Goal: Task Accomplishment & Management: Use online tool/utility

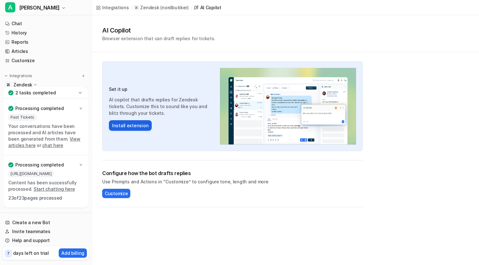
click at [132, 128] on button "Install extension" at bounding box center [130, 125] width 43 height 11
click at [124, 191] on span "Customize" at bounding box center [116, 193] width 23 height 7
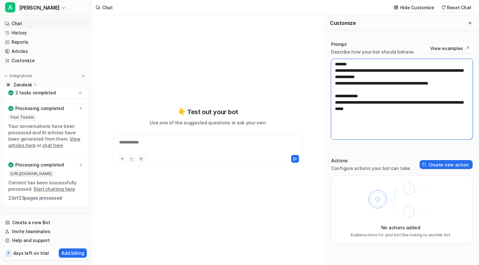
click at [351, 96] on textarea "**********" at bounding box center [401, 99] width 141 height 80
click at [372, 91] on textarea "**********" at bounding box center [401, 99] width 141 height 80
click at [436, 164] on button "Create new action" at bounding box center [446, 164] width 53 height 9
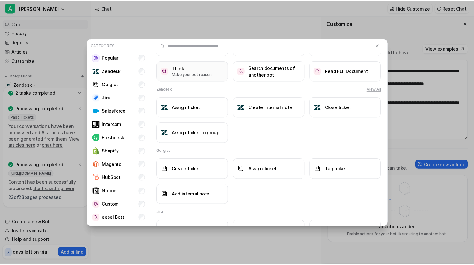
scroll to position [85, 0]
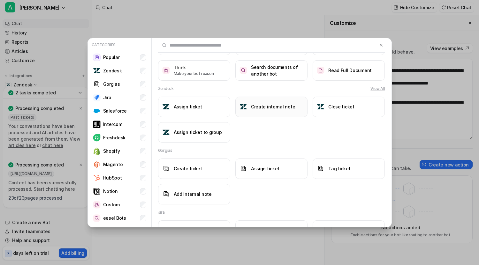
click at [266, 111] on button "Create internal note" at bounding box center [271, 107] width 72 height 20
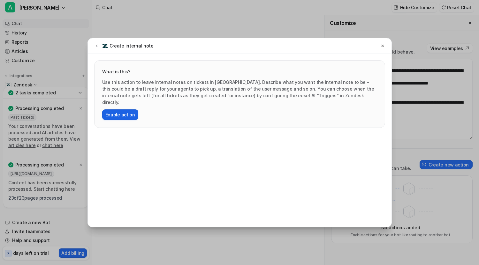
click at [117, 110] on button "Enable action" at bounding box center [120, 115] width 36 height 11
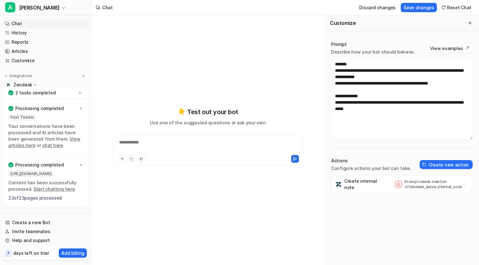
click at [397, 186] on icon at bounding box center [399, 184] width 4 height 3
click at [414, 119] on textarea "**********" at bounding box center [401, 99] width 141 height 80
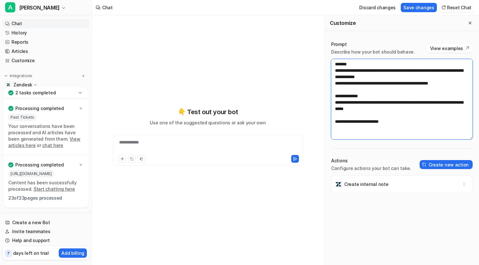
type textarea "**********"
click at [365, 228] on div "Create internal note" at bounding box center [401, 221] width 141 height 90
click at [391, 186] on div "Create internal note" at bounding box center [402, 185] width 136 height 18
click at [384, 181] on div "Create internal note" at bounding box center [402, 185] width 136 height 18
click at [461, 187] on button "button" at bounding box center [464, 184] width 9 height 9
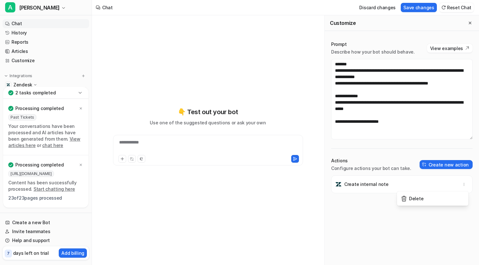
click at [344, 225] on div "Create internal note Delete" at bounding box center [401, 221] width 141 height 90
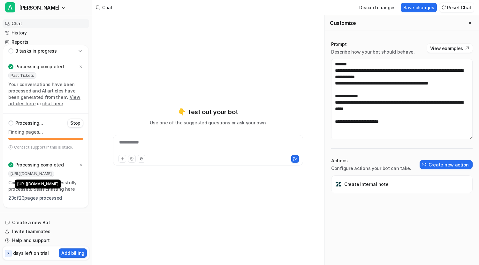
click at [47, 175] on span "[URL][DOMAIN_NAME]" at bounding box center [31, 174] width 46 height 6
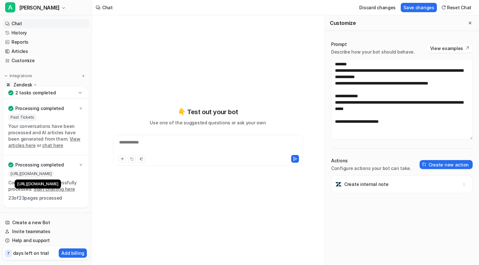
click at [48, 174] on span "[URL][DOMAIN_NAME]" at bounding box center [31, 174] width 46 height 6
click at [54, 174] on span "[URL][DOMAIN_NAME]" at bounding box center [31, 174] width 46 height 6
click at [54, 172] on span "[URL][DOMAIN_NAME]" at bounding box center [31, 174] width 46 height 6
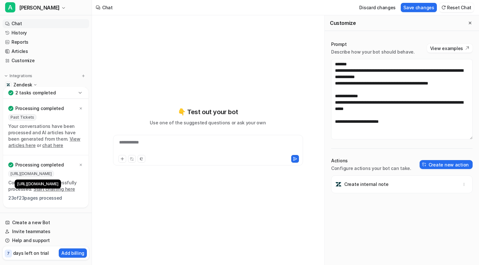
click at [54, 172] on span "[URL][DOMAIN_NAME]" at bounding box center [31, 174] width 46 height 6
click at [46, 171] on div "Processing completed https://nordbutiker.zendesk.com/hc/en-us Content has been …" at bounding box center [45, 182] width 75 height 42
click at [22, 58] on link "Customize" at bounding box center [46, 60] width 87 height 9
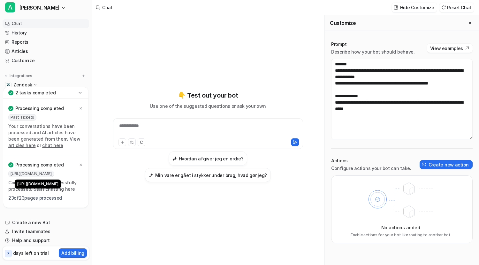
click at [48, 175] on span "[URL][DOMAIN_NAME]" at bounding box center [31, 174] width 46 height 6
click at [21, 61] on link "Customize" at bounding box center [46, 60] width 87 height 9
click at [32, 77] on button "Integrations" at bounding box center [19, 76] width 32 height 6
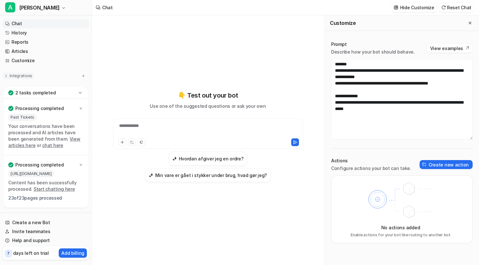
click at [32, 77] on button "Integrations" at bounding box center [19, 76] width 32 height 6
click at [31, 83] on p "Zendesk" at bounding box center [22, 85] width 19 height 6
click at [80, 93] on icon at bounding box center [80, 93] width 3 height 2
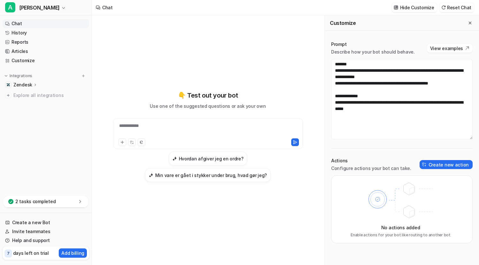
click at [35, 83] on icon at bounding box center [35, 84] width 4 height 5
click at [29, 99] on link "Sources" at bounding box center [49, 103] width 80 height 9
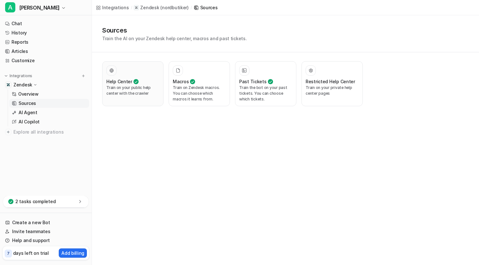
click at [127, 89] on p "Train on your public help center with the crawler" at bounding box center [132, 90] width 53 height 11
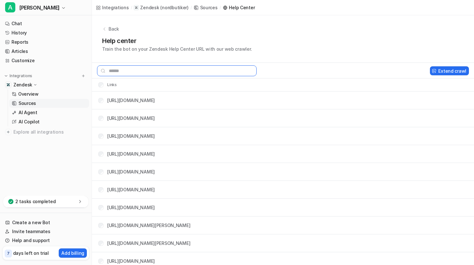
click at [157, 72] on input "text" at bounding box center [177, 70] width 160 height 11
paste input "**********"
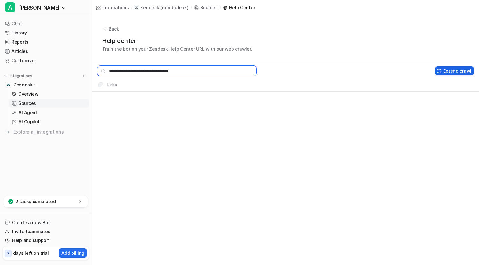
type input "**********"
click at [455, 72] on button "Extend crawl" at bounding box center [454, 70] width 39 height 9
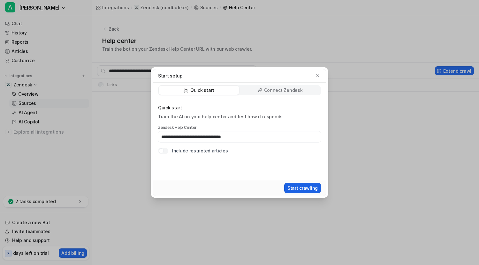
type input "**********"
click at [301, 191] on button "Start crawling" at bounding box center [302, 188] width 37 height 11
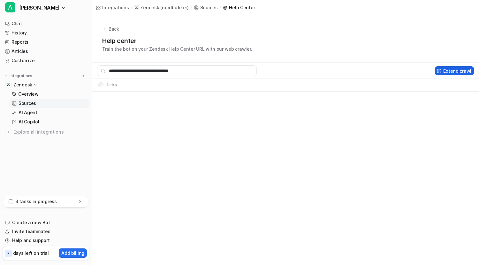
click at [456, 69] on button "Extend crawl" at bounding box center [454, 70] width 39 height 9
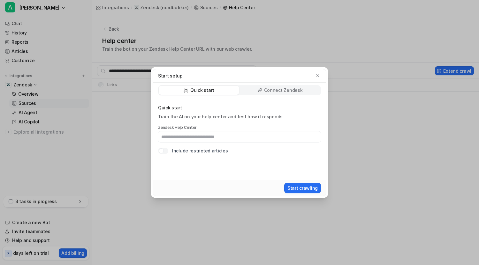
click at [286, 88] on p "Connect Zendesk" at bounding box center [283, 90] width 39 height 6
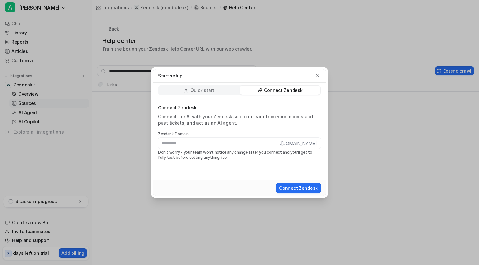
click at [217, 89] on div "Quick start" at bounding box center [199, 90] width 80 height 9
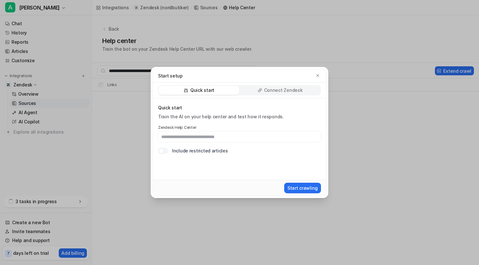
click at [259, 88] on div "Connect Zendesk" at bounding box center [280, 90] width 80 height 9
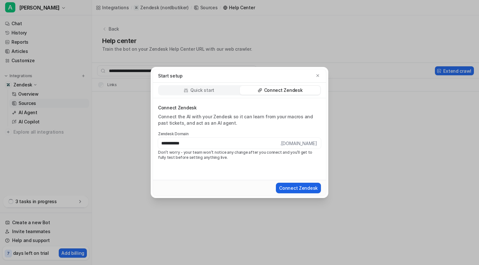
type input "**********"
click at [299, 185] on button "Connect Zendesk" at bounding box center [298, 188] width 45 height 11
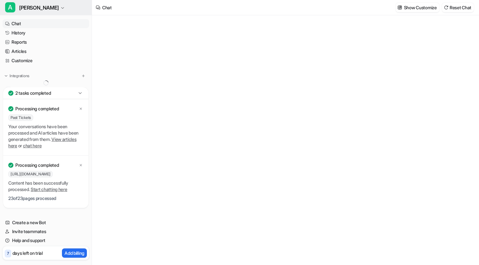
type textarea "**********"
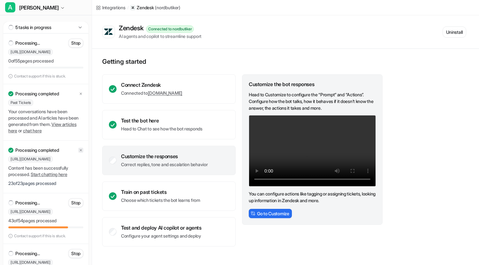
click at [79, 153] on div at bounding box center [80, 150] width 5 height 5
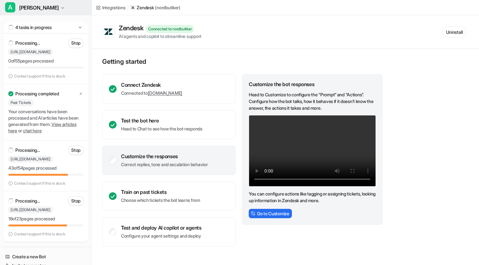
click at [34, 6] on button "A Anna" at bounding box center [46, 7] width 92 height 15
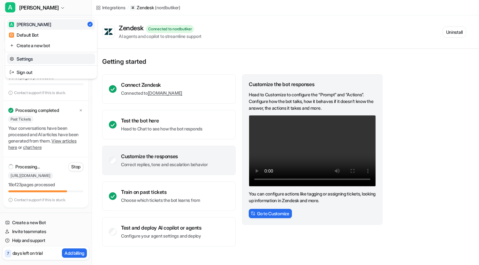
click at [42, 56] on link "Settings" at bounding box center [51, 59] width 88 height 11
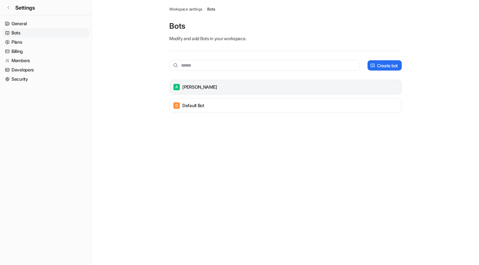
click at [221, 88] on div "A Anna" at bounding box center [285, 87] width 227 height 9
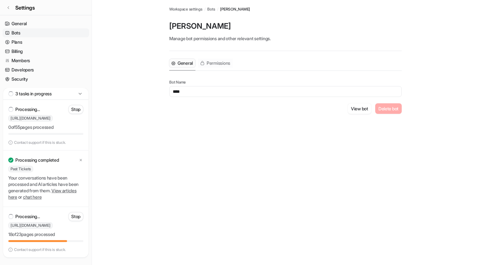
click at [216, 65] on span "Permissions" at bounding box center [219, 63] width 24 height 6
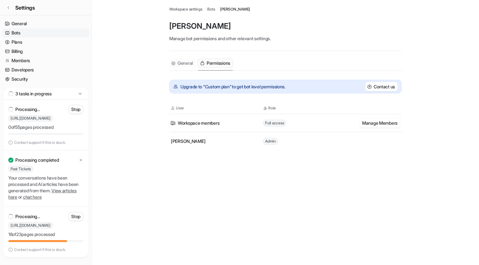
click at [182, 61] on span "General" at bounding box center [185, 63] width 15 height 6
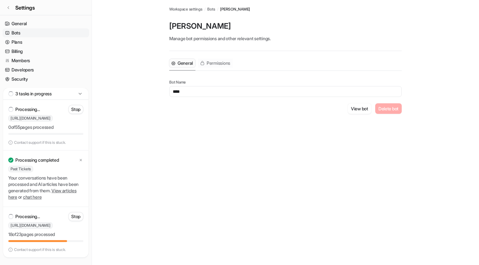
click at [226, 63] on span "Permissions" at bounding box center [219, 63] width 24 height 6
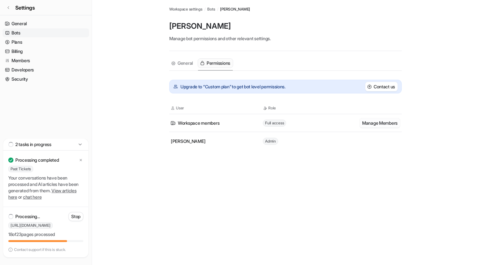
click at [365, 124] on button "Manage Members" at bounding box center [380, 122] width 41 height 9
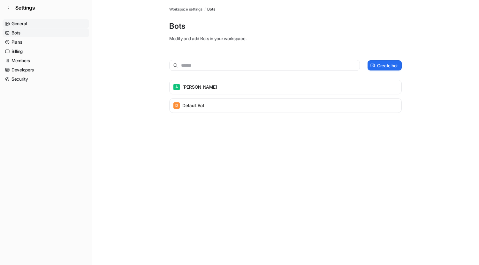
click at [25, 23] on link "General" at bounding box center [46, 23] width 87 height 9
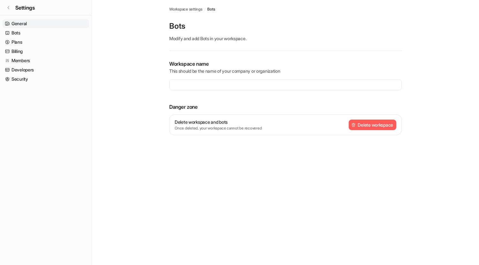
type input "**********"
click at [16, 50] on link "Billing" at bounding box center [46, 51] width 87 height 9
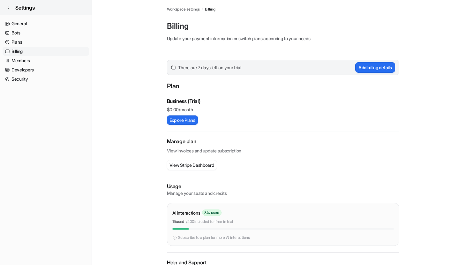
click at [8, 8] on icon at bounding box center [8, 8] width 4 height 4
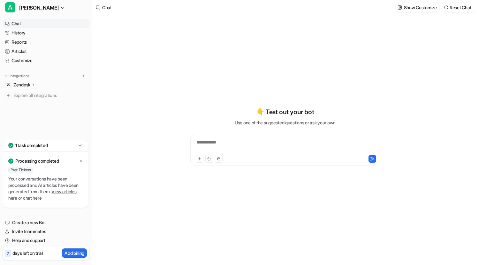
click at [38, 86] on div "Zendesk" at bounding box center [46, 84] width 87 height 9
click at [33, 101] on p "Sources" at bounding box center [27, 103] width 16 height 6
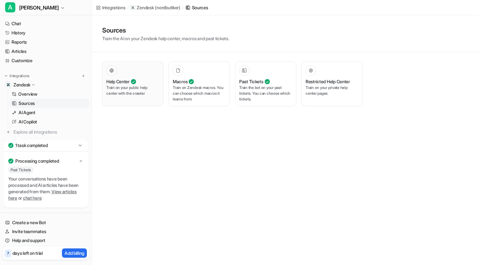
click at [120, 88] on p "Train on your public help center with the crawler" at bounding box center [132, 90] width 53 height 11
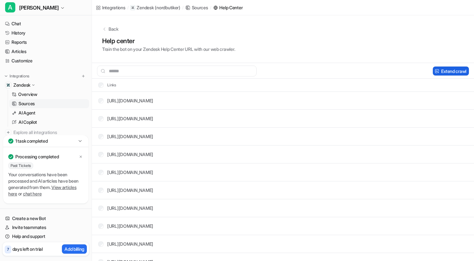
click at [439, 71] on button "Extend crawl" at bounding box center [451, 70] width 36 height 9
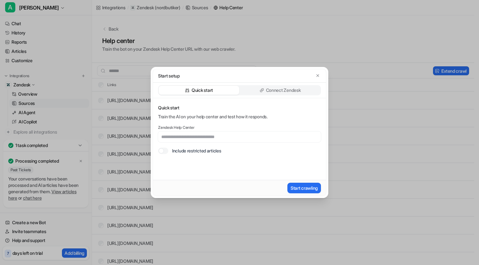
click at [195, 139] on input "text" at bounding box center [239, 137] width 163 height 11
type input "**********"
click at [297, 186] on button "Start crawling" at bounding box center [304, 188] width 34 height 11
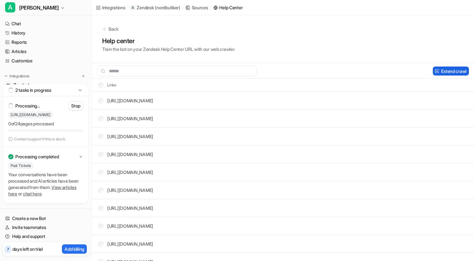
click at [446, 71] on button "Extend crawl" at bounding box center [451, 70] width 36 height 9
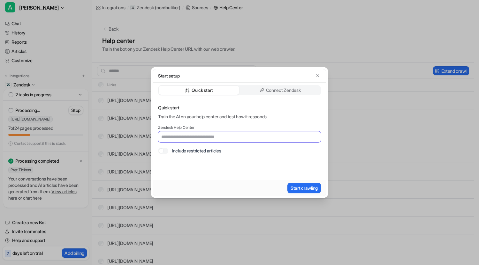
paste input "**********"
type input "**********"
click at [297, 186] on button "Start crawling" at bounding box center [304, 188] width 34 height 11
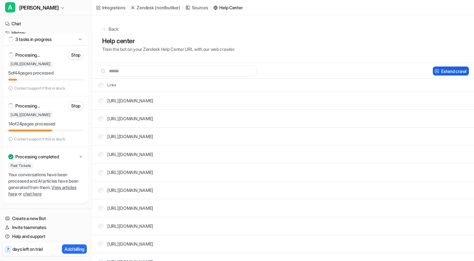
click at [446, 73] on button "Extend crawl" at bounding box center [451, 70] width 36 height 9
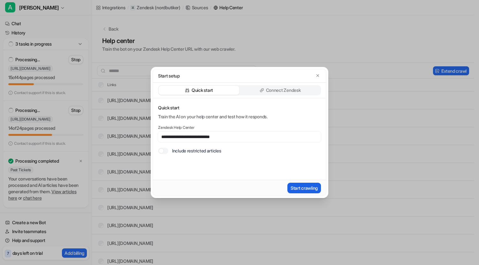
type input "**********"
click at [291, 187] on button "Start crawling" at bounding box center [304, 188] width 34 height 11
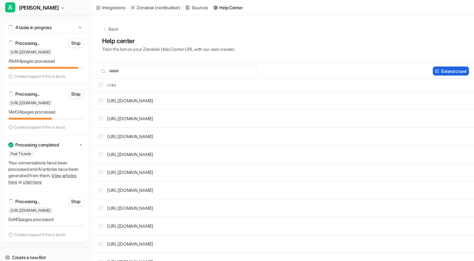
click at [444, 71] on button "Extend crawl" at bounding box center [451, 70] width 36 height 9
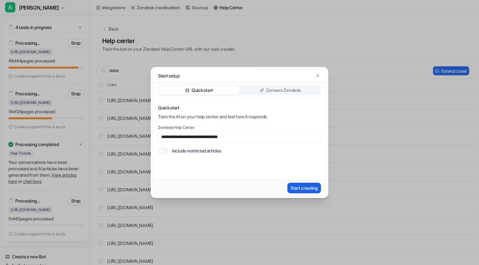
type input "**********"
click at [299, 185] on button "Start crawling" at bounding box center [304, 188] width 34 height 11
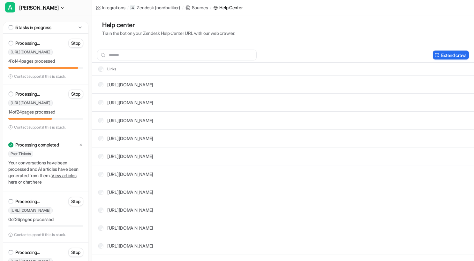
scroll to position [12, 0]
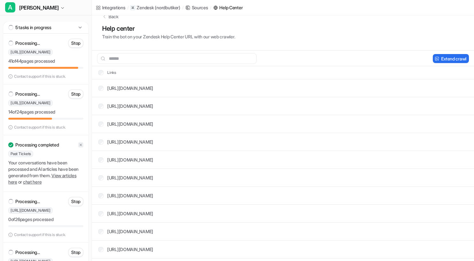
click at [80, 145] on icon at bounding box center [81, 145] width 2 height 2
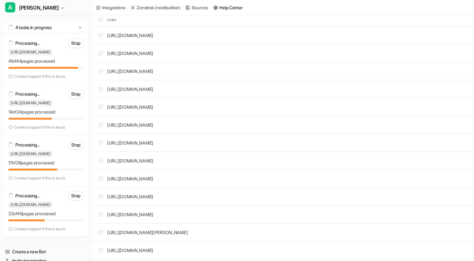
scroll to position [0, 0]
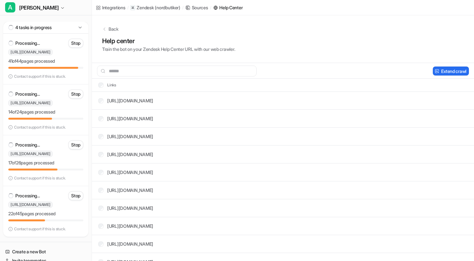
click at [80, 28] on icon at bounding box center [80, 28] width 3 height 2
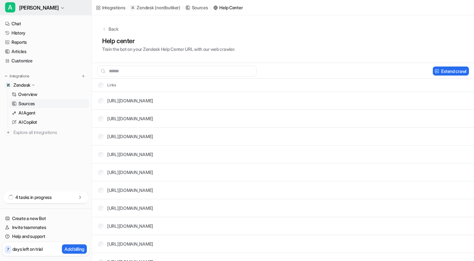
click at [29, 6] on span "[PERSON_NAME]" at bounding box center [39, 7] width 40 height 9
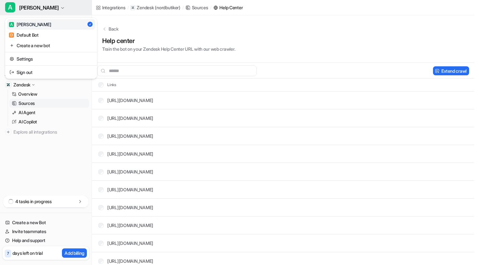
click at [29, 6] on span "[PERSON_NAME]" at bounding box center [39, 7] width 40 height 9
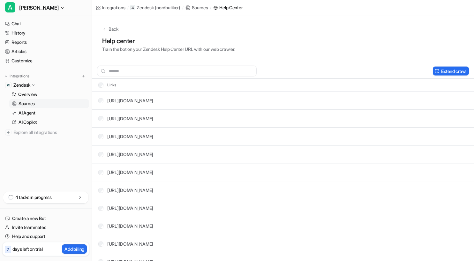
click at [33, 197] on p "4 tasks in progress" at bounding box center [33, 197] width 36 height 6
click at [61, 9] on icon "button" at bounding box center [63, 8] width 4 height 4
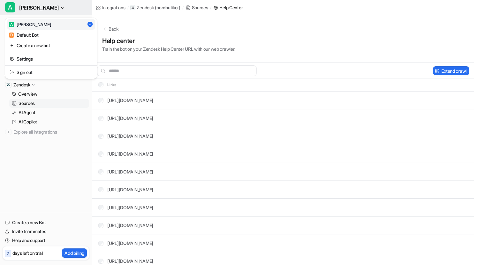
click at [61, 9] on icon "button" at bounding box center [63, 8] width 4 height 4
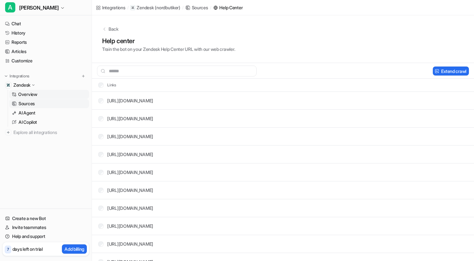
click at [36, 95] on p "Overview" at bounding box center [27, 94] width 19 height 6
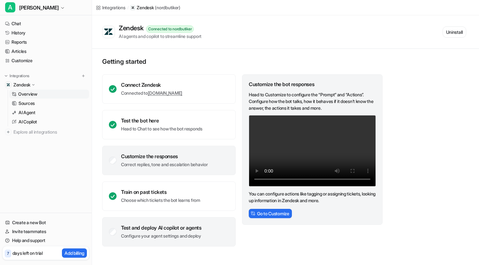
click at [130, 222] on div "Test and deploy AI copilot or agents Configure your agent settings and deploy" at bounding box center [169, 232] width 134 height 29
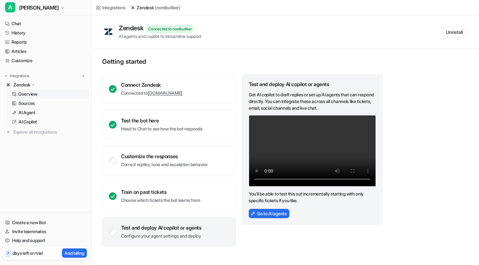
click at [129, 229] on div "Test and deploy AI copilot or agents" at bounding box center [161, 228] width 80 height 6
click at [34, 122] on p "AI Copilot" at bounding box center [28, 122] width 19 height 6
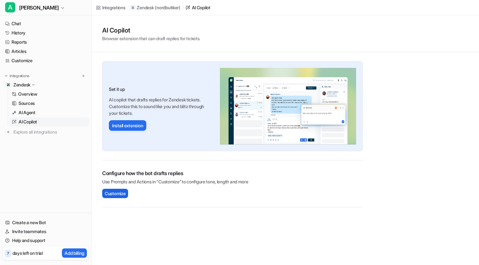
click at [111, 192] on span "Customize" at bounding box center [115, 193] width 21 height 7
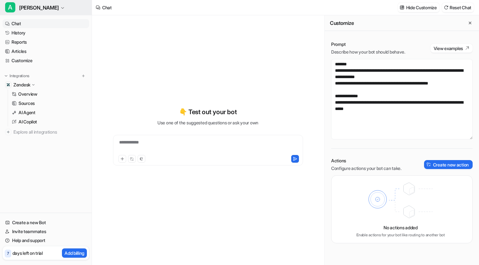
click at [34, 5] on button "A Anna" at bounding box center [46, 7] width 92 height 15
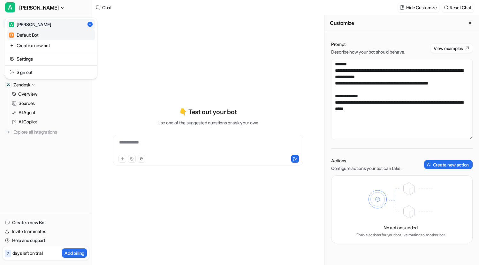
click at [37, 35] on div "D Default Bot" at bounding box center [24, 35] width 30 height 7
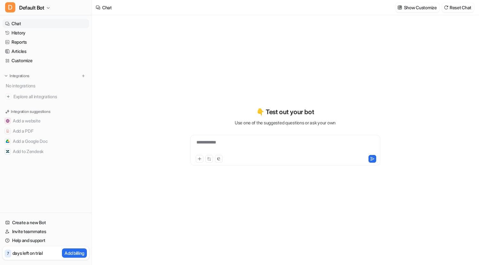
type textarea "**********"
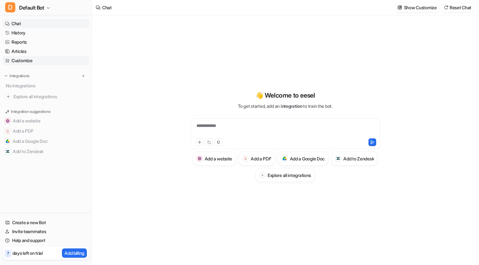
click at [29, 61] on link "Customize" at bounding box center [46, 60] width 87 height 9
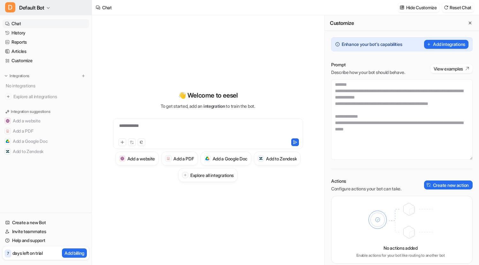
click at [35, 5] on span "Default Bot" at bounding box center [31, 7] width 25 height 9
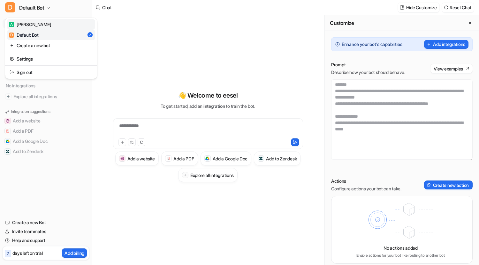
click at [34, 25] on link "A Anna" at bounding box center [51, 24] width 88 height 11
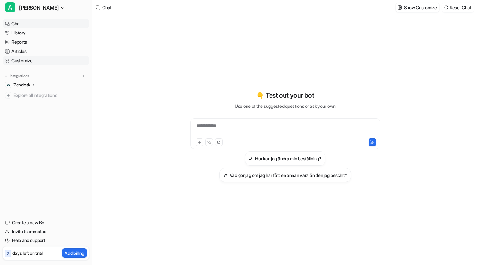
click at [19, 59] on link "Customize" at bounding box center [46, 60] width 87 height 9
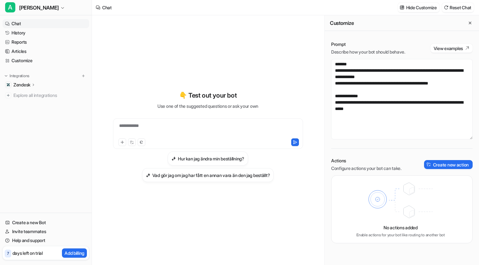
click at [25, 83] on p "Zendesk" at bounding box center [21, 85] width 17 height 6
click at [25, 93] on p "Overview" at bounding box center [27, 94] width 19 height 6
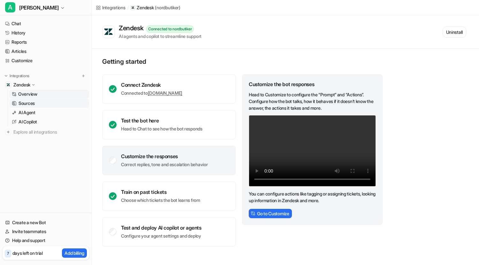
click at [25, 103] on p "Sources" at bounding box center [27, 103] width 16 height 6
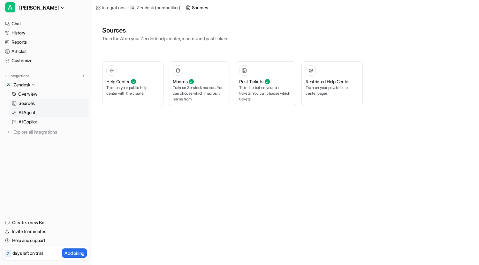
click at [27, 113] on p "AI Agent" at bounding box center [27, 113] width 17 height 6
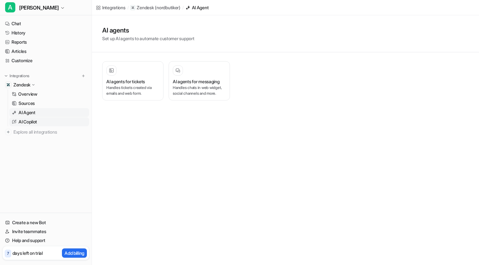
click at [27, 120] on p "AI Copilot" at bounding box center [28, 122] width 19 height 6
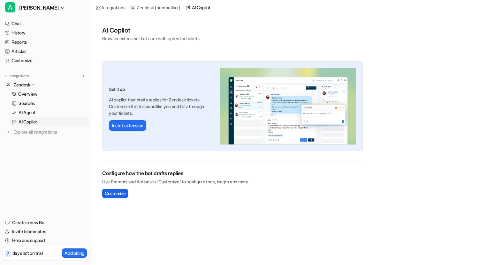
click at [122, 192] on span "Customize" at bounding box center [115, 193] width 21 height 7
